Goal: Find specific page/section: Find specific page/section

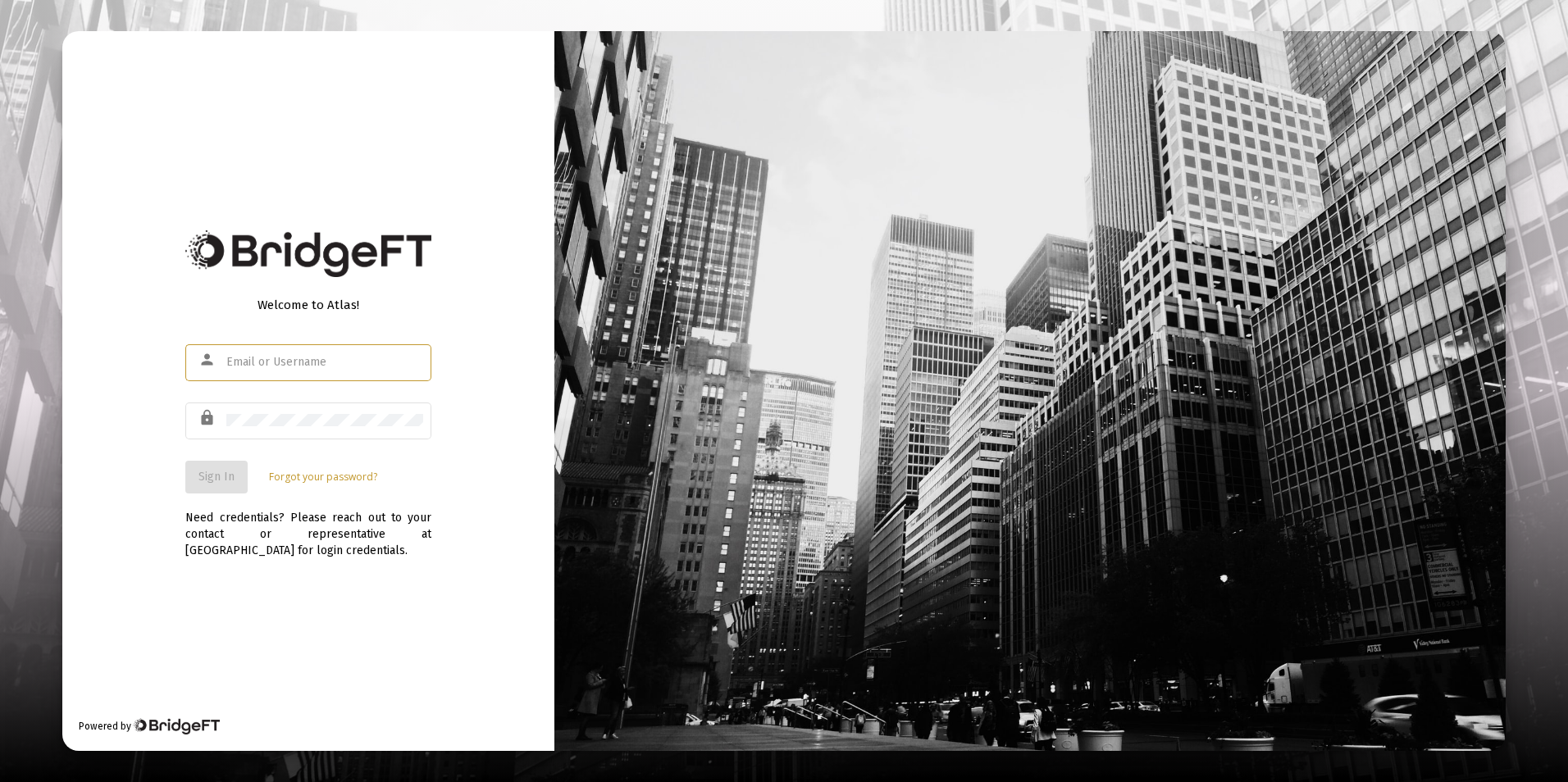
type input "steve@sandymorrisfinancial.com"
click at [213, 478] on span "Sign In" at bounding box center [217, 476] width 36 height 14
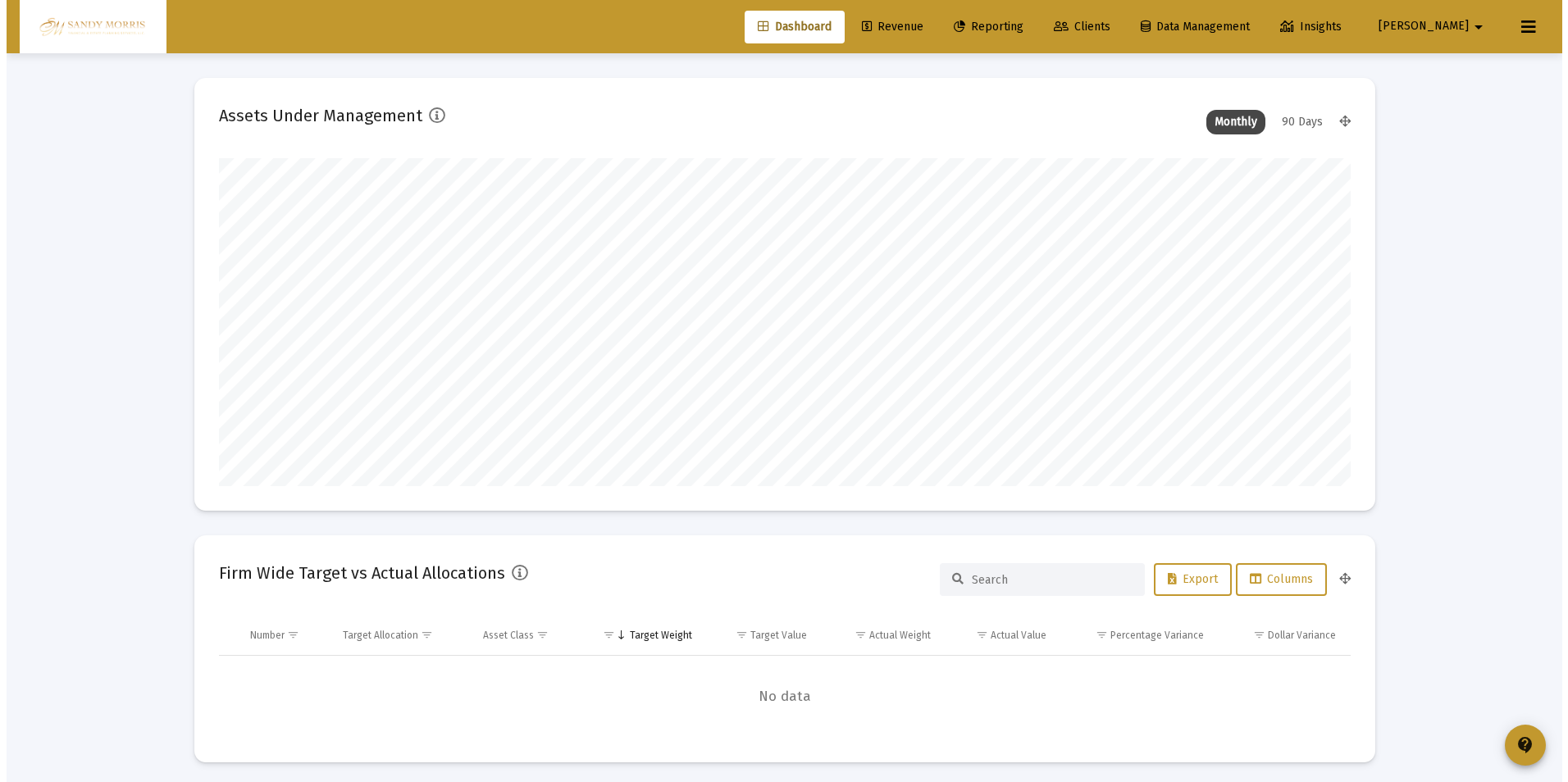
scroll to position [328, 610]
click at [1117, 15] on link "Clients" at bounding box center [1076, 27] width 83 height 33
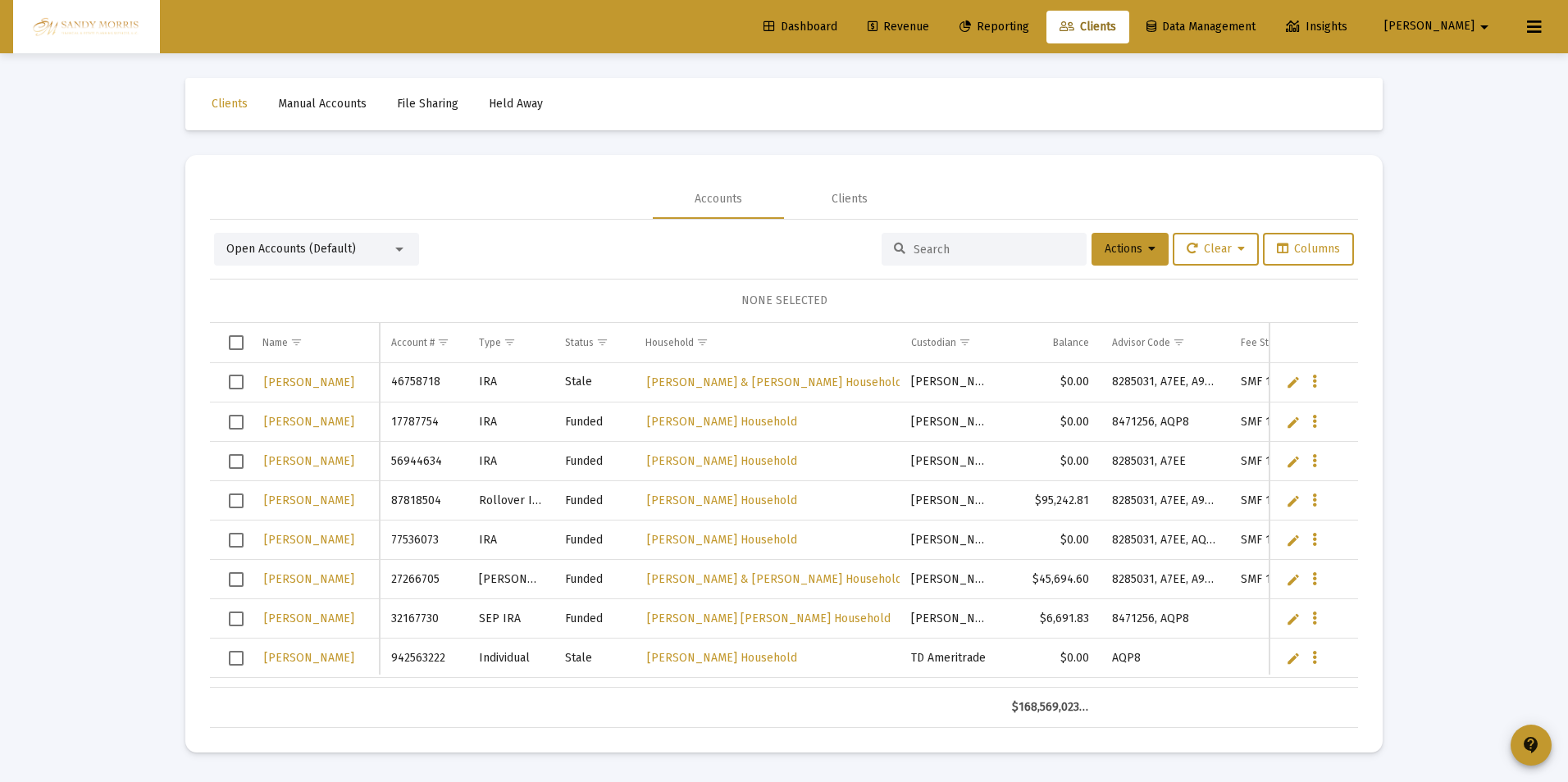
click at [957, 255] on input at bounding box center [994, 249] width 161 height 14
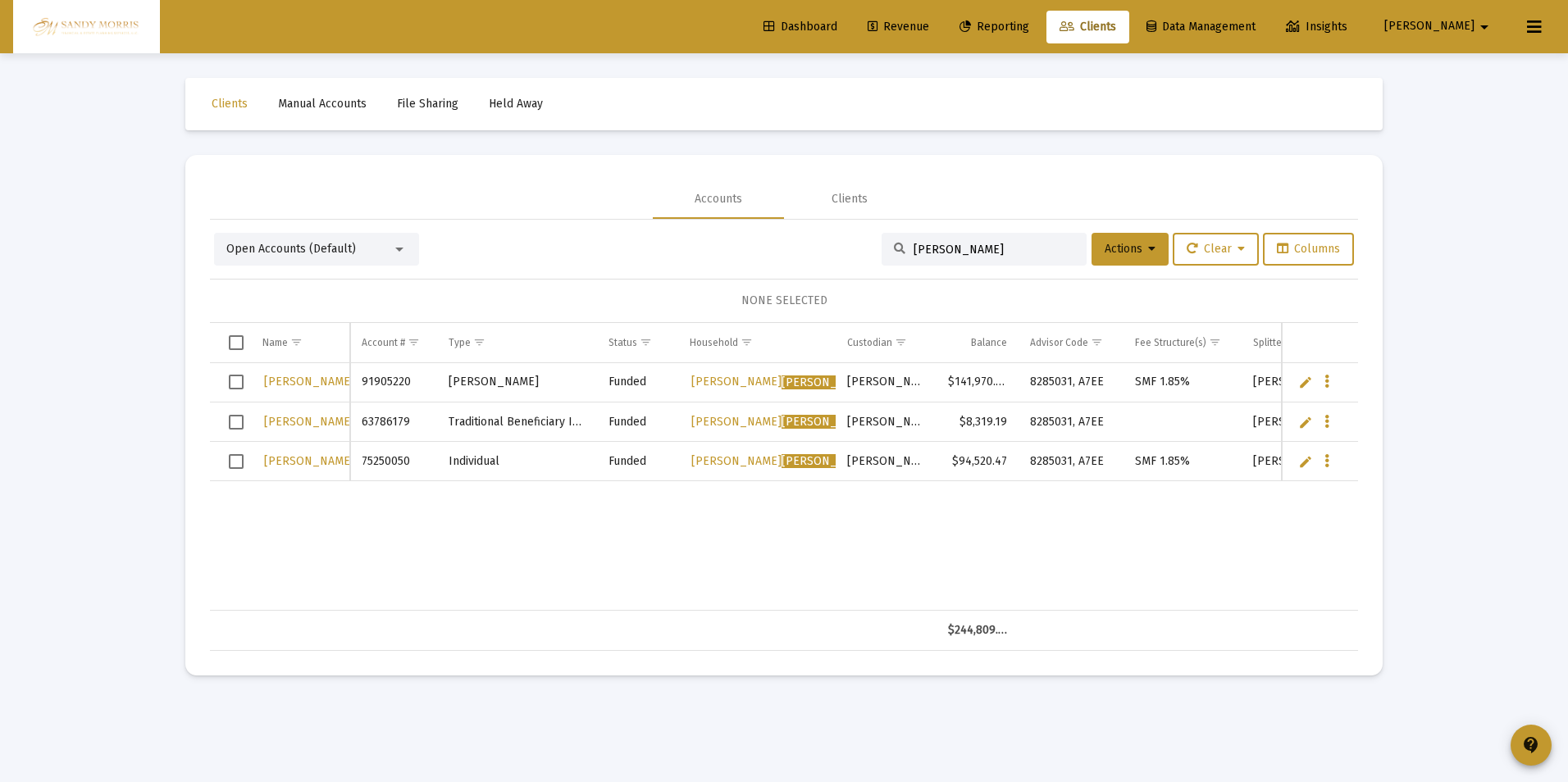
type input "dreyer"
click at [1481, 22] on mat-icon "arrow_drop_down" at bounding box center [1484, 27] width 20 height 33
click at [1477, 112] on button "Logout" at bounding box center [1475, 109] width 98 height 40
